Goal: Transaction & Acquisition: Download file/media

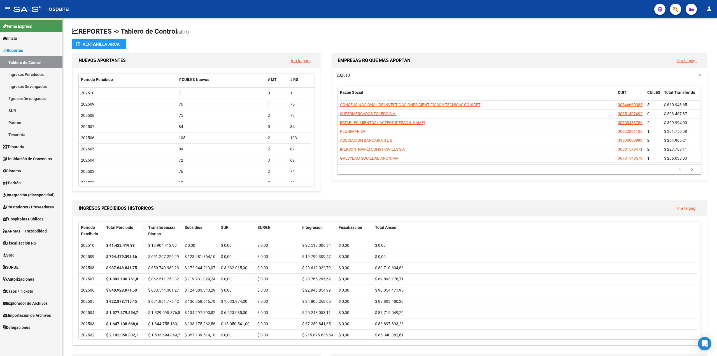
click at [679, 9] on button "button" at bounding box center [675, 9] width 11 height 11
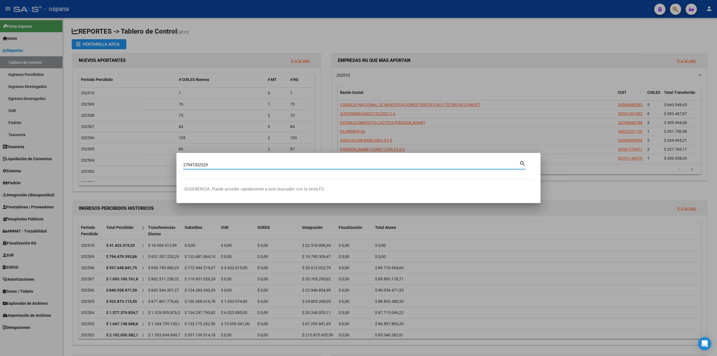
type input "27947302529"
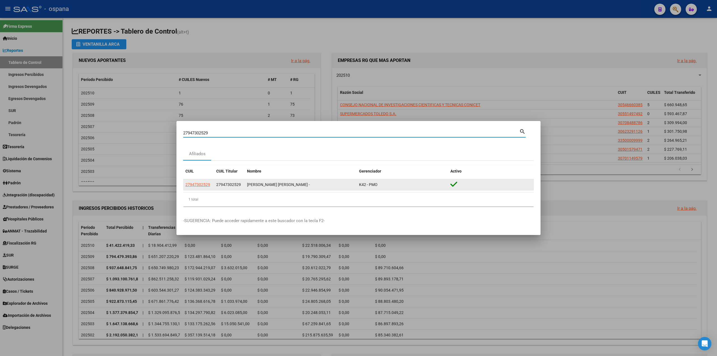
click at [199, 184] on span "27947302529" at bounding box center [197, 184] width 25 height 4
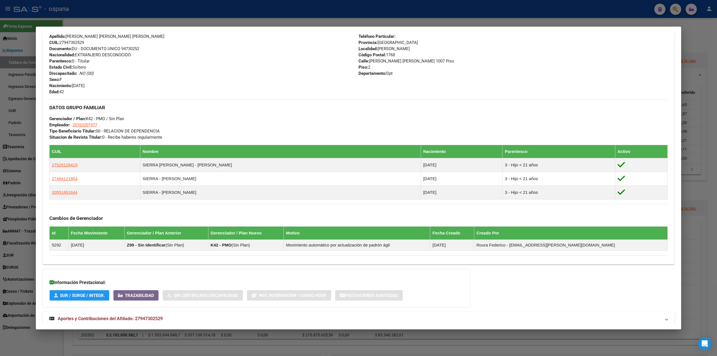
scroll to position [216, 0]
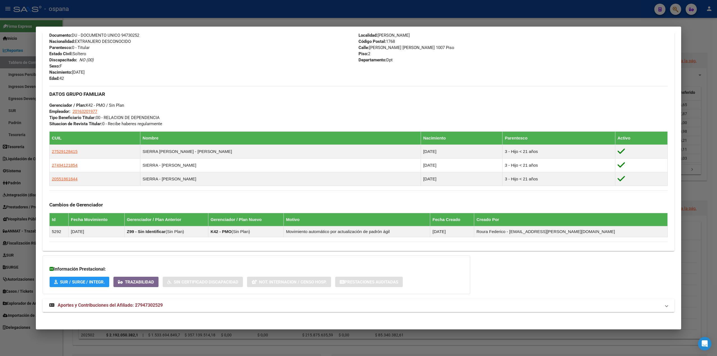
click at [104, 303] on span "Aportes y Contribuciones del Afiliado: 27947302529" at bounding box center [110, 304] width 105 height 5
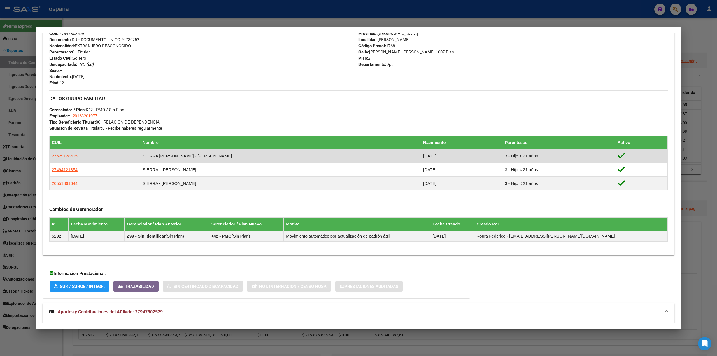
scroll to position [112, 0]
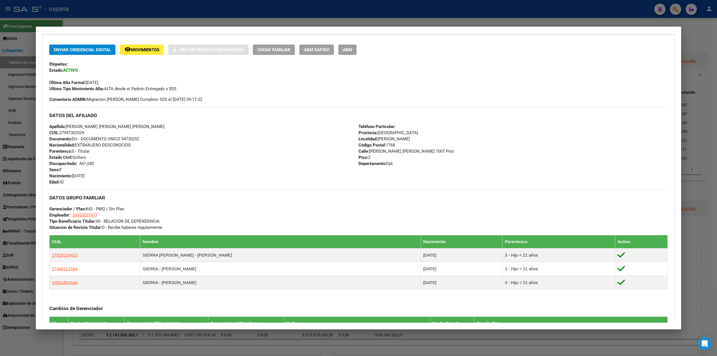
click at [8, 231] on div at bounding box center [358, 178] width 717 height 356
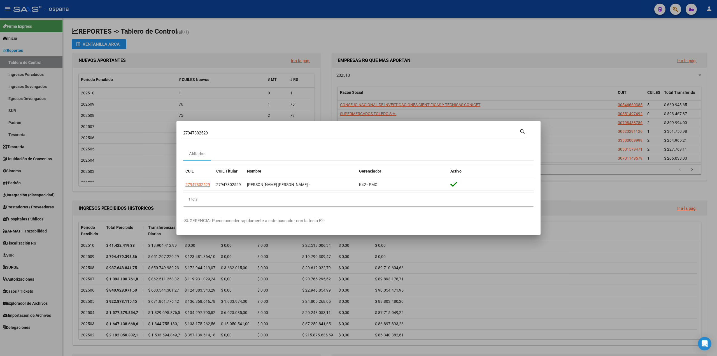
click at [73, 103] on div at bounding box center [358, 178] width 717 height 356
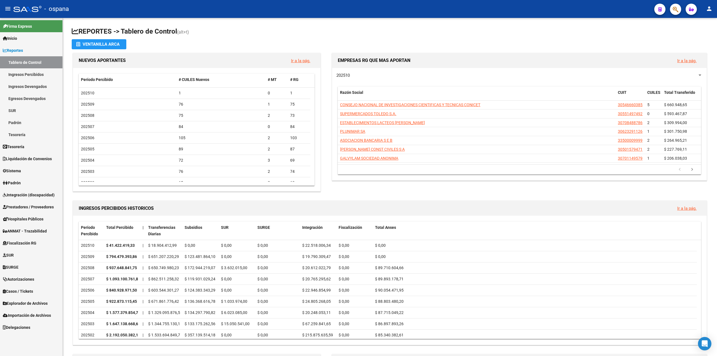
click at [17, 144] on span "Tesorería" at bounding box center [14, 147] width 22 height 6
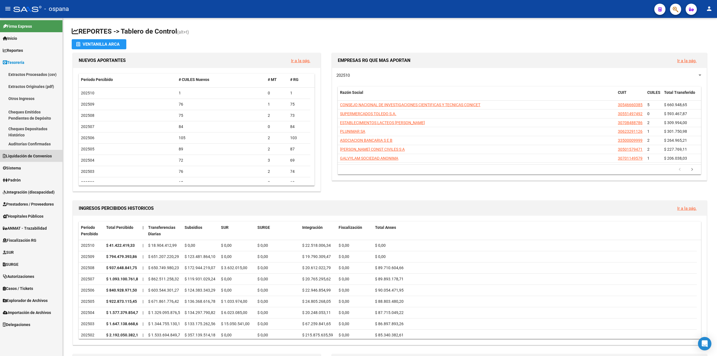
click at [21, 162] on link "Liquidación de Convenios" at bounding box center [31, 156] width 62 height 12
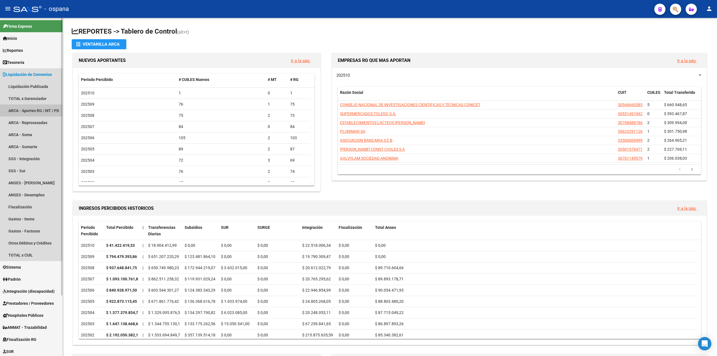
click at [33, 106] on link "ARCA - Aportes RG / MT / PD" at bounding box center [31, 110] width 62 height 12
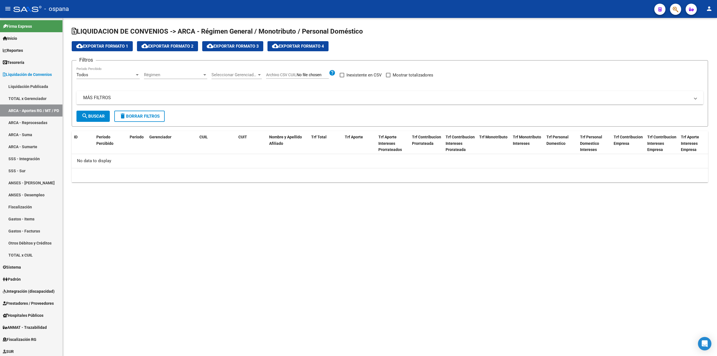
click at [221, 73] on span "Seleccionar Gerenciador" at bounding box center [233, 74] width 45 height 5
click at [228, 90] on span "Todos" at bounding box center [250, 87] width 78 height 13
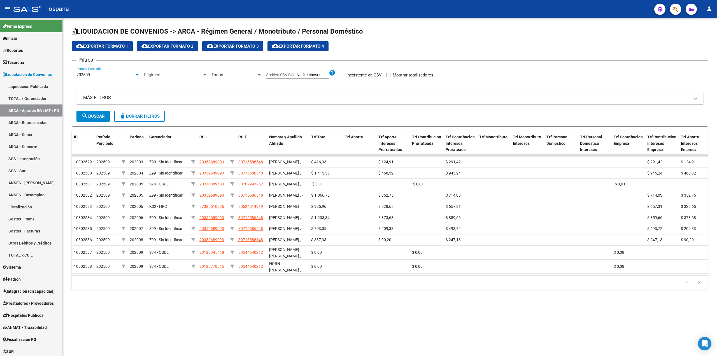
click at [91, 74] on div "202509" at bounding box center [105, 74] width 58 height 5
click at [98, 74] on span "202509" at bounding box center [107, 74] width 63 height 13
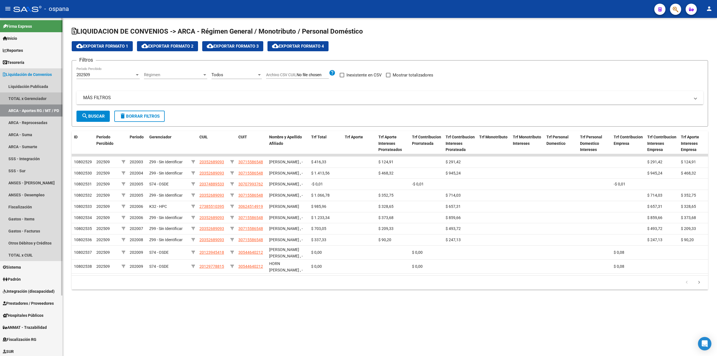
click at [48, 96] on link "TOTAL x Gerenciador" at bounding box center [31, 98] width 62 height 12
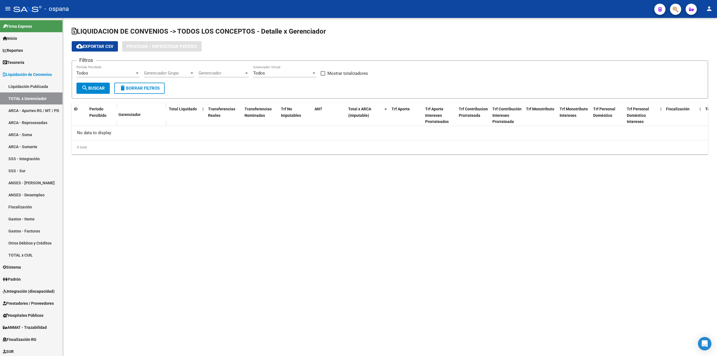
checkbox input "true"
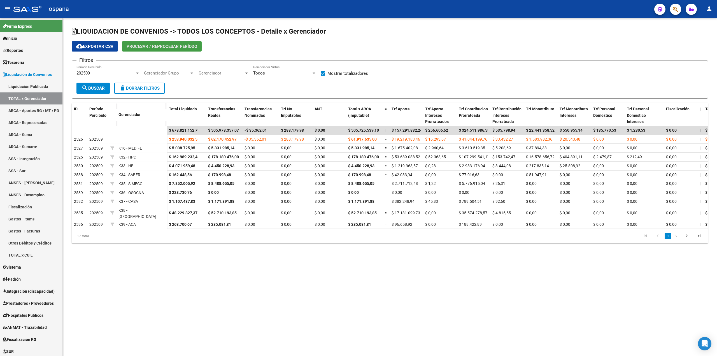
click at [159, 47] on span "Procesar / Reprocesar período" at bounding box center [162, 46] width 71 height 5
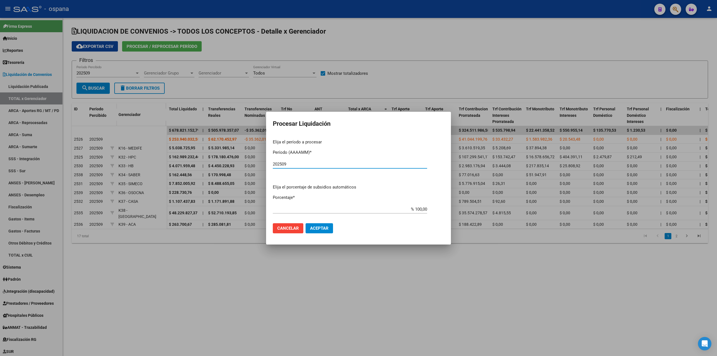
type input "202509"
click at [322, 229] on span "Aceptar" at bounding box center [319, 228] width 18 height 5
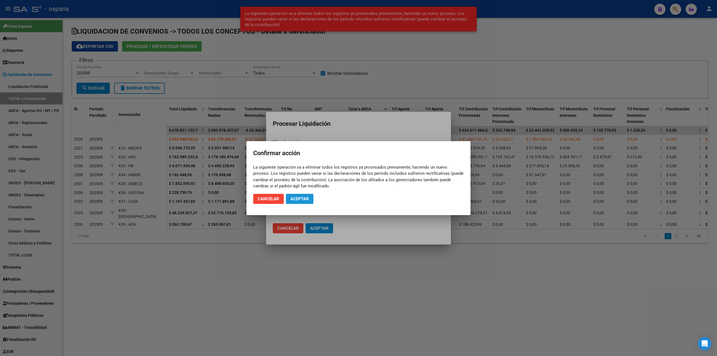
click at [302, 199] on span "Aceptar" at bounding box center [299, 198] width 18 height 5
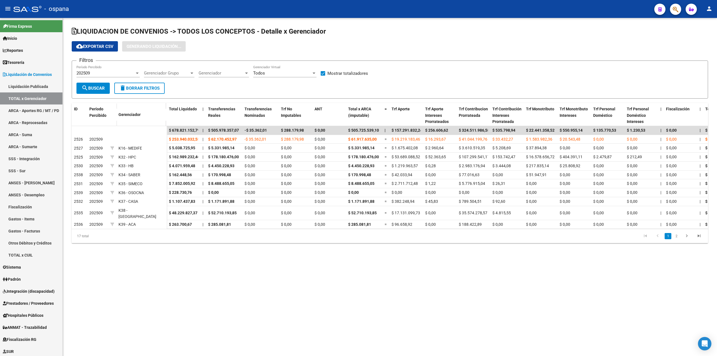
click at [96, 84] on button "search Buscar" at bounding box center [92, 88] width 33 height 11
click at [94, 88] on span "search Buscar" at bounding box center [92, 88] width 23 height 5
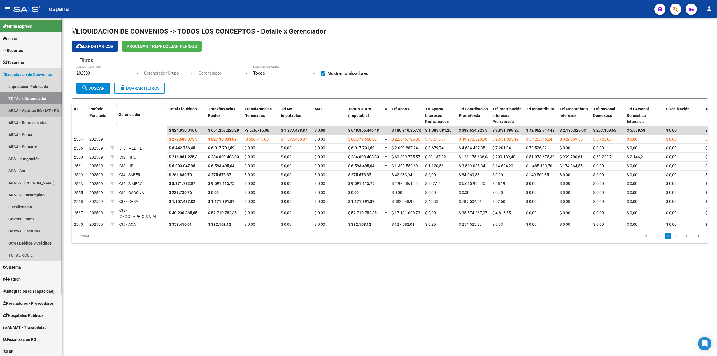
click at [35, 114] on link "ARCA - Aportes RG / MT / PD" at bounding box center [31, 110] width 62 height 12
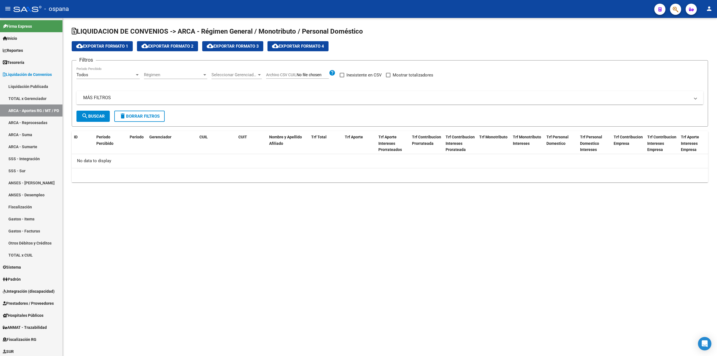
click at [129, 72] on div "Todos" at bounding box center [105, 74] width 58 height 5
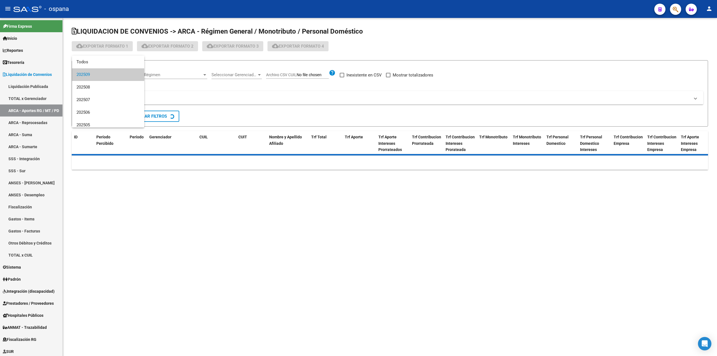
click at [129, 72] on span "202509" at bounding box center [107, 74] width 63 height 13
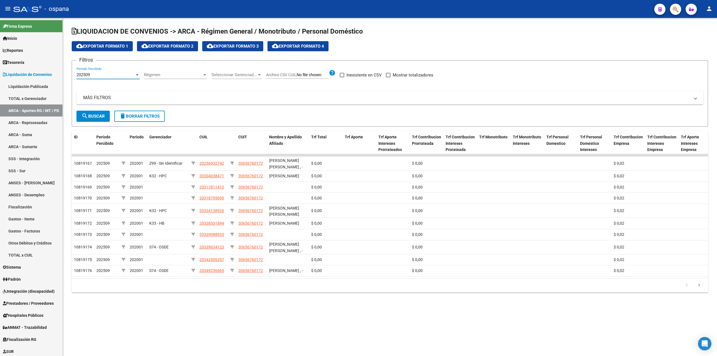
click at [236, 73] on span "Seleccionar Gerenciador" at bounding box center [233, 74] width 45 height 5
click at [221, 112] on span "K41 - MUTUOS" at bounding box center [224, 110] width 27 height 5
click at [101, 118] on span "search Buscar" at bounding box center [92, 116] width 23 height 5
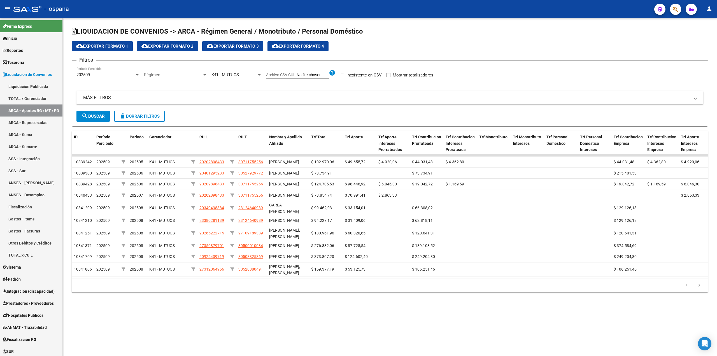
click at [303, 48] on span "cloud_download Exportar Formato 4" at bounding box center [298, 46] width 52 height 5
click at [172, 73] on span "Régimen" at bounding box center [173, 74] width 58 height 5
click at [155, 90] on span "RG" at bounding box center [175, 87] width 63 height 13
click at [107, 118] on button "search Buscar" at bounding box center [92, 116] width 33 height 11
click at [306, 44] on span "cloud_download Exportar Formato 4" at bounding box center [298, 46] width 52 height 5
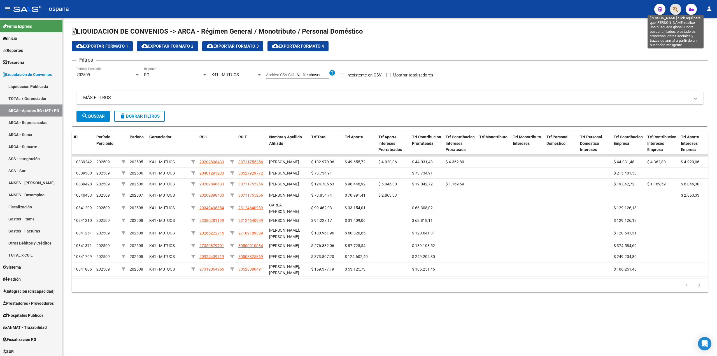
click at [676, 7] on icon "button" at bounding box center [676, 9] width 6 height 6
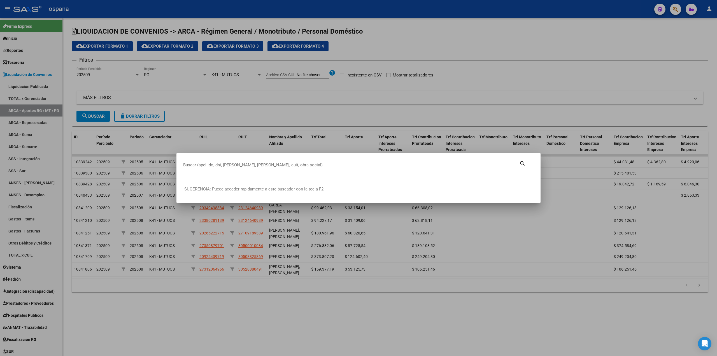
click at [128, 330] on div at bounding box center [358, 178] width 717 height 356
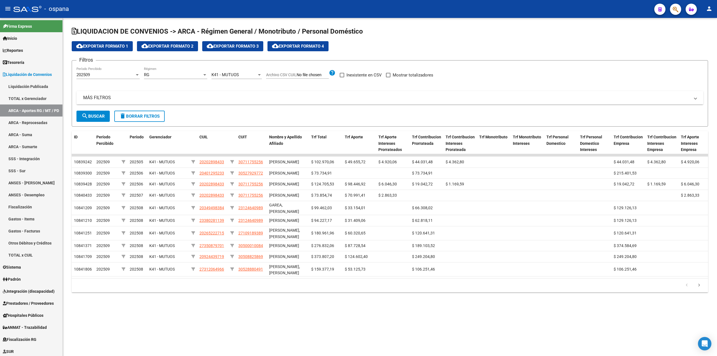
click at [104, 102] on mat-expansion-panel-header "MÁS FILTROS" at bounding box center [389, 97] width 627 height 13
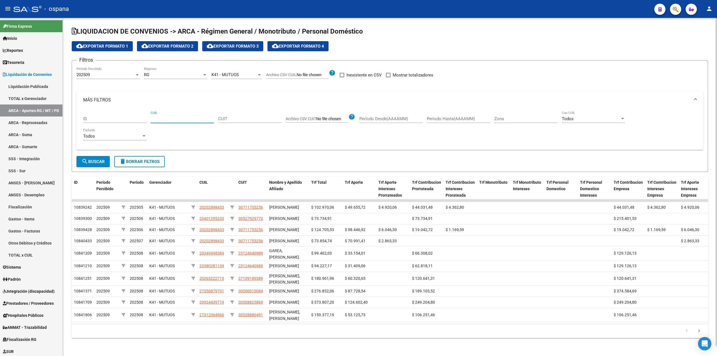
click at [194, 118] on input "CUIL" at bounding box center [182, 118] width 63 height 5
paste input "27-94730252-9"
type input "27-94730252-9"
click at [104, 159] on span "search Buscar" at bounding box center [92, 161] width 23 height 5
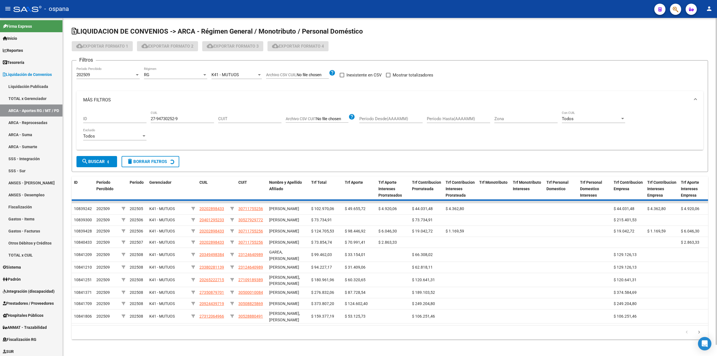
click at [230, 75] on span "K41 - MUTUOS" at bounding box center [224, 74] width 27 height 5
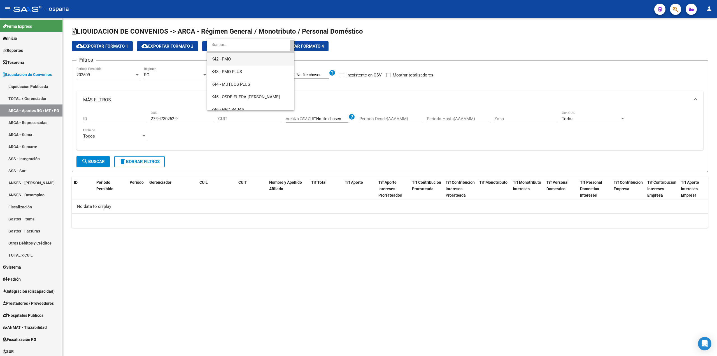
click at [220, 63] on span "K42 - PMO" at bounding box center [250, 59] width 78 height 13
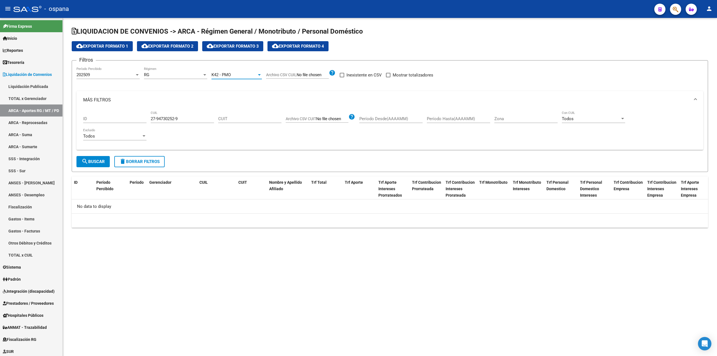
click at [85, 163] on mat-icon "search" at bounding box center [84, 161] width 7 height 7
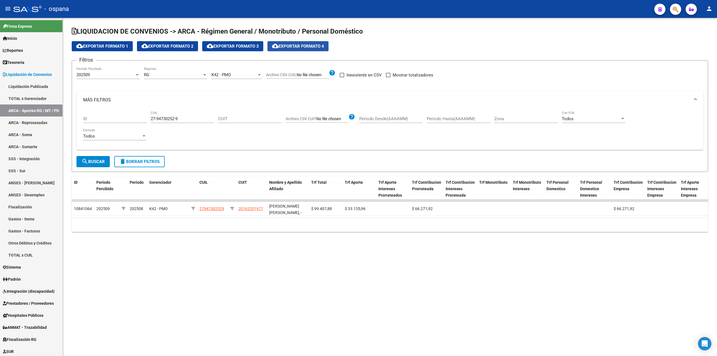
click at [310, 47] on span "cloud_download Exportar Formato 4" at bounding box center [298, 46] width 52 height 5
